Goal: Find specific page/section: Find specific page/section

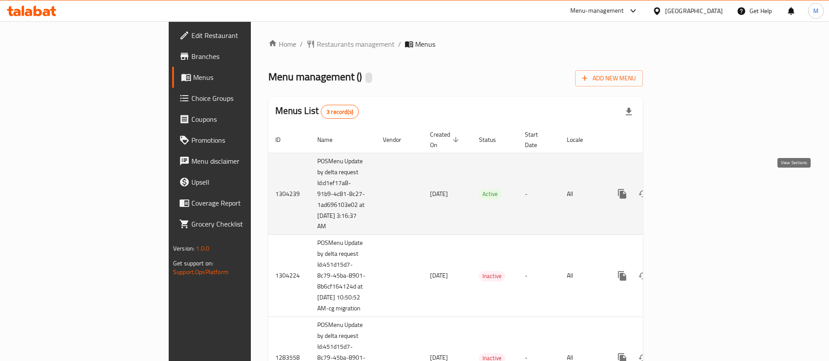
click at [696, 193] on link "enhanced table" at bounding box center [685, 194] width 21 height 21
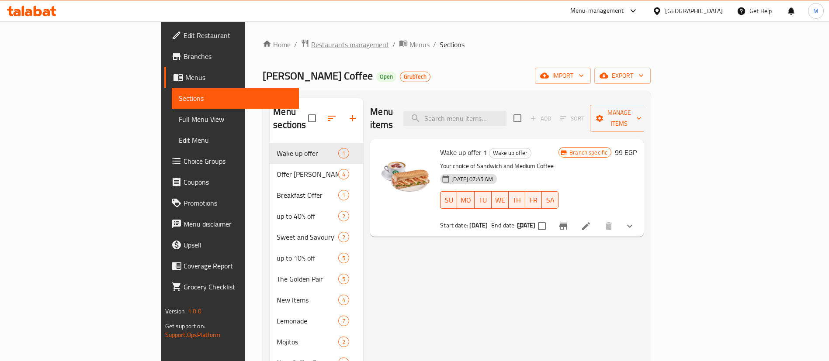
click at [311, 48] on span "Restaurants management" at bounding box center [350, 44] width 78 height 10
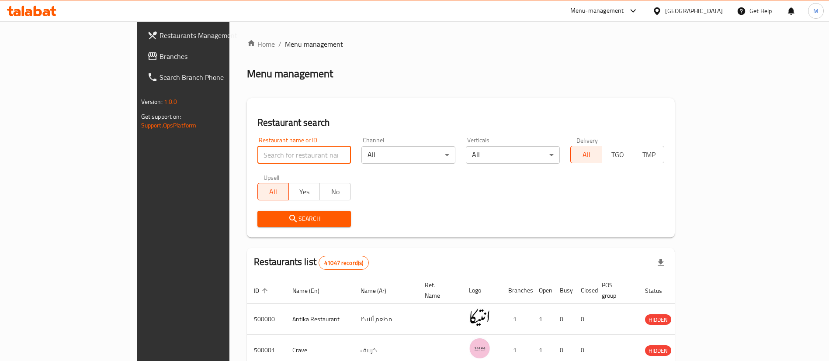
click at [257, 157] on input "search" at bounding box center [304, 154] width 94 height 17
paste input "669265"
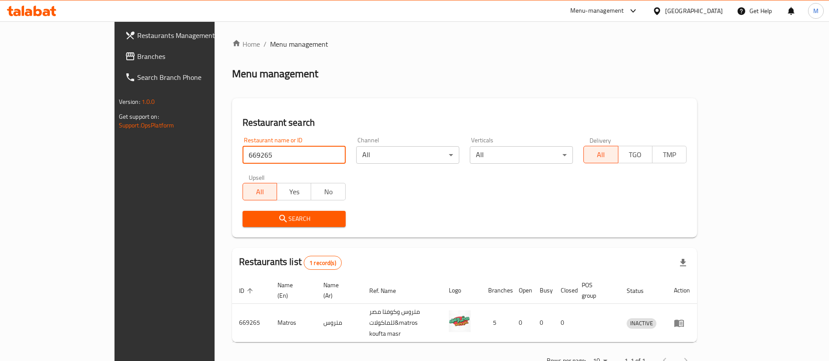
scroll to position [11, 0]
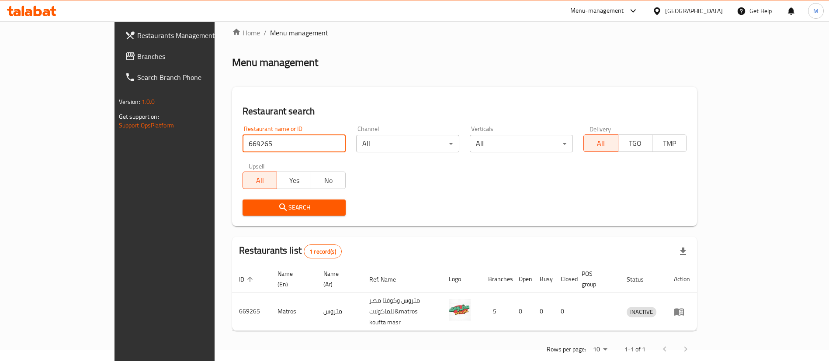
click at [281, 137] on input "669265" at bounding box center [294, 143] width 103 height 17
type input "matros"
click button "Search" at bounding box center [294, 208] width 103 height 16
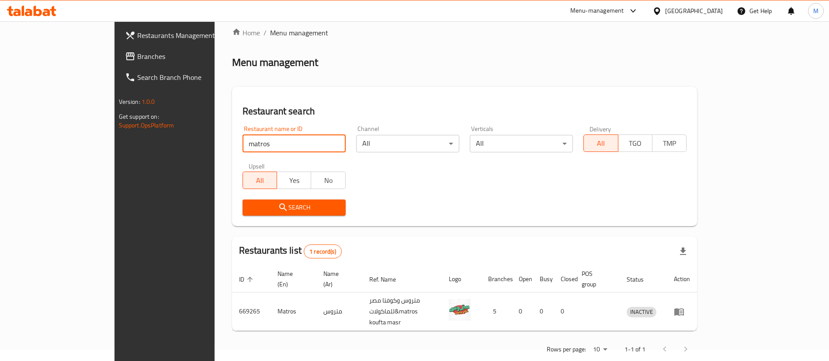
click at [391, 89] on div "Restaurant search Restaurant name or ID matros Restaurant name or ID Channel Al…" at bounding box center [464, 156] width 465 height 139
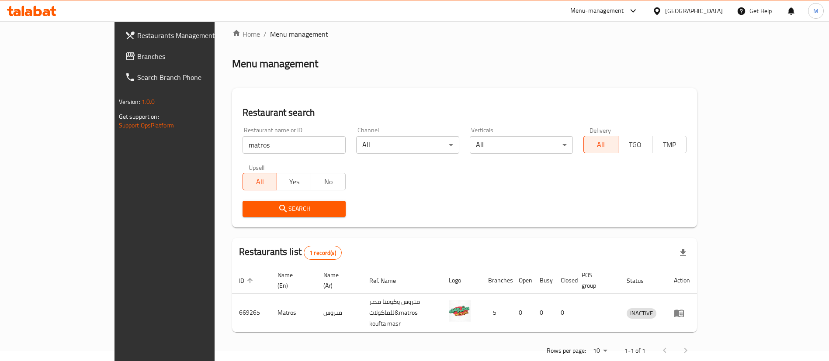
click at [362, 268] on th "Ref. Name" at bounding box center [402, 280] width 80 height 27
click at [322, 277] on th "Name (Ar)" at bounding box center [339, 280] width 46 height 27
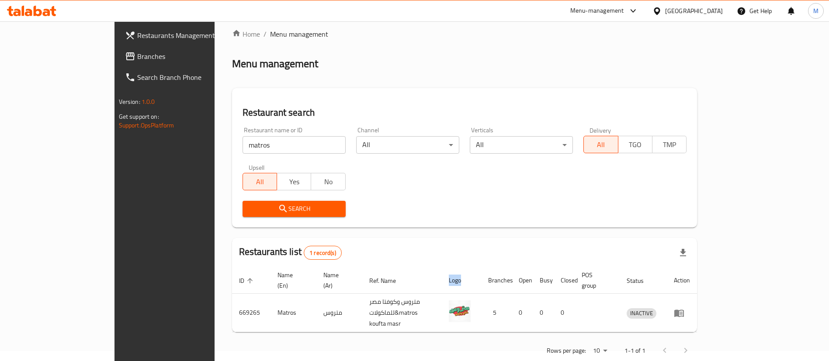
click at [322, 277] on th "Name (Ar)" at bounding box center [339, 280] width 46 height 27
drag, startPoint x: 363, startPoint y: 275, endPoint x: 324, endPoint y: 277, distance: 38.9
click at [362, 277] on th "Ref. Name" at bounding box center [402, 280] width 80 height 27
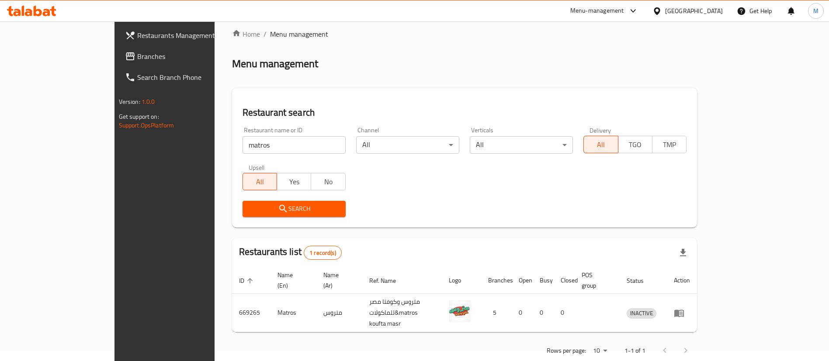
click at [362, 277] on th "Ref. Name" at bounding box center [402, 280] width 80 height 27
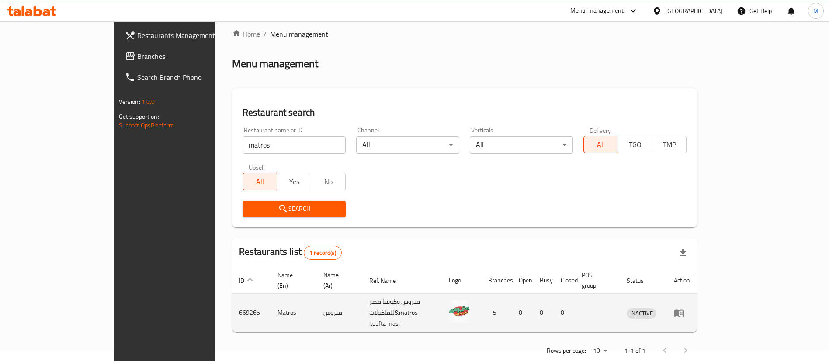
click at [424, 305] on td "متروس وكوفتا مصر للماكولات&matros koufta masr" at bounding box center [402, 313] width 80 height 38
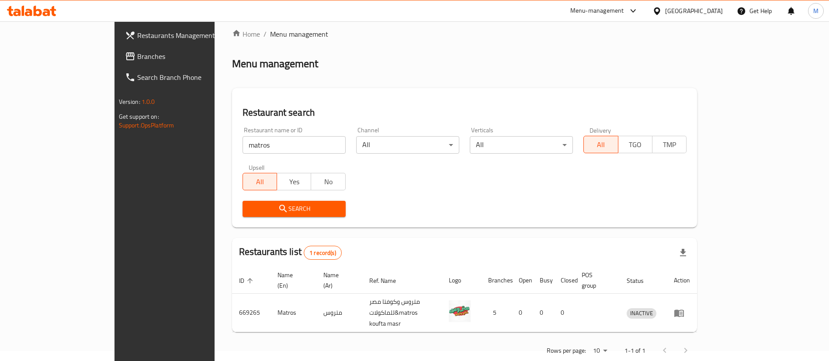
click at [295, 69] on div "Menu management" at bounding box center [464, 64] width 465 height 14
